Goal: Task Accomplishment & Management: Use online tool/utility

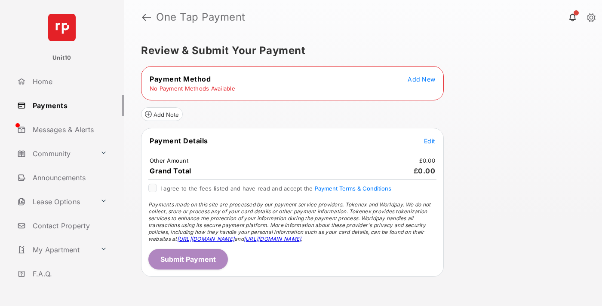
click at [421, 79] on span "Add New" at bounding box center [421, 79] width 28 height 7
